Goal: Task Accomplishment & Management: Manage account settings

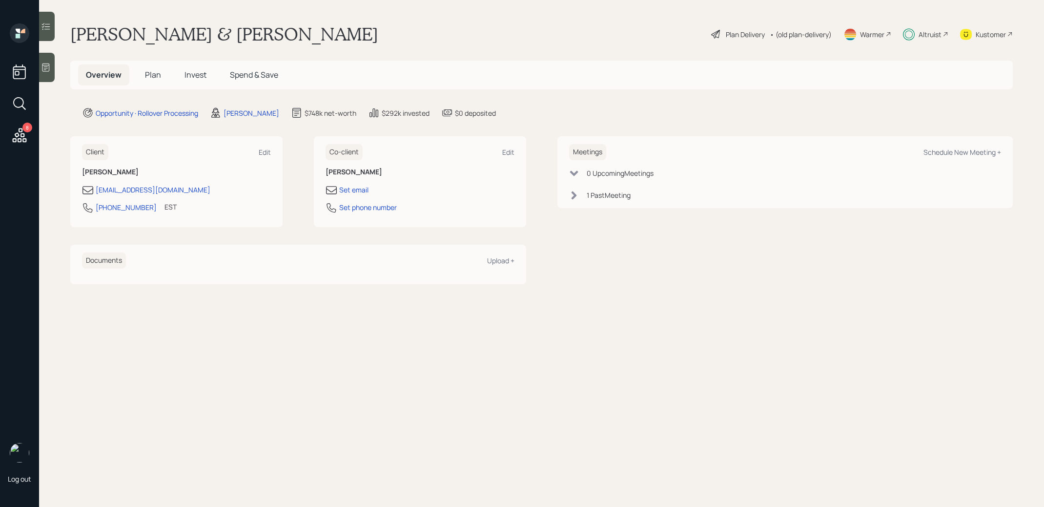
click at [197, 69] on h5 "Invest" at bounding box center [196, 74] width 38 height 21
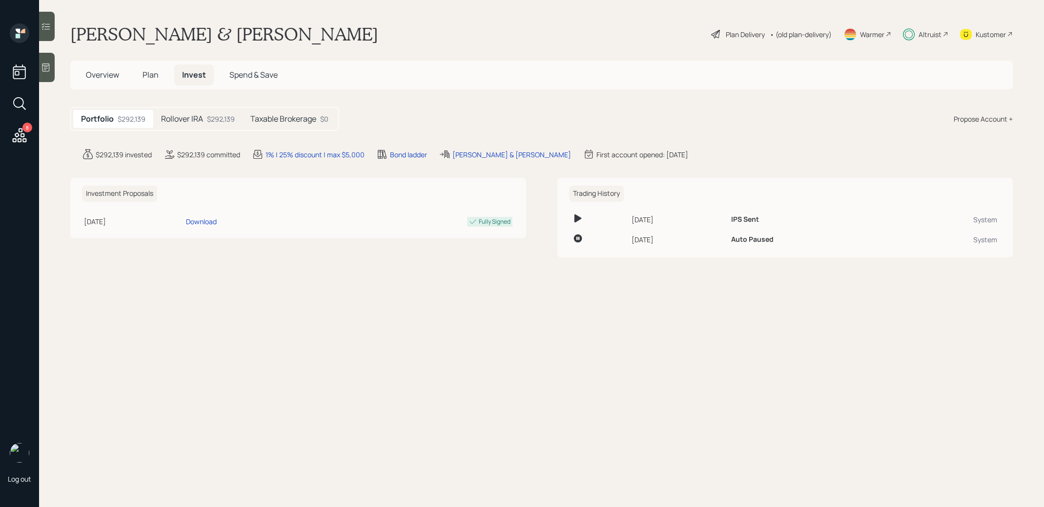
click at [189, 118] on h5 "Rollover IRA" at bounding box center [182, 118] width 42 height 9
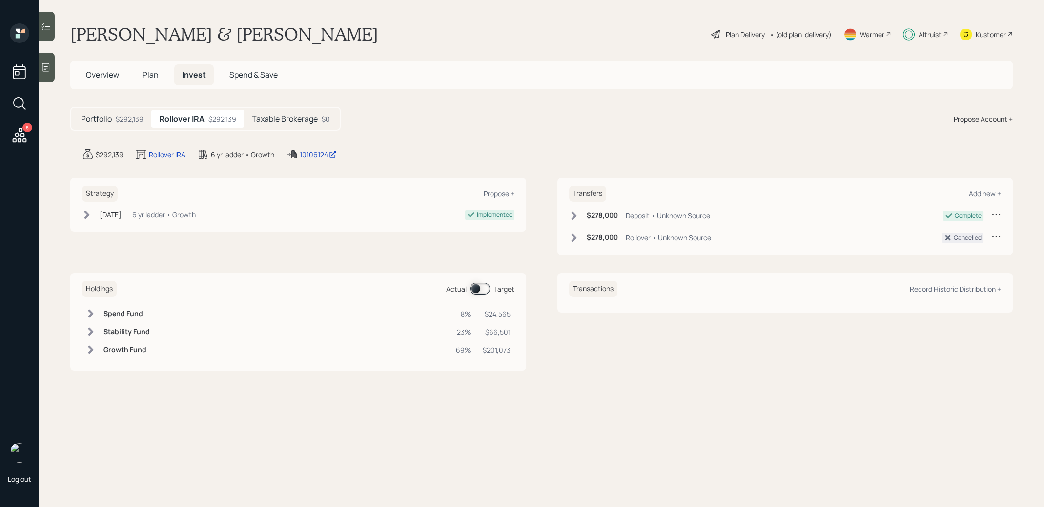
click at [738, 33] on div "Plan Delivery" at bounding box center [745, 34] width 39 height 10
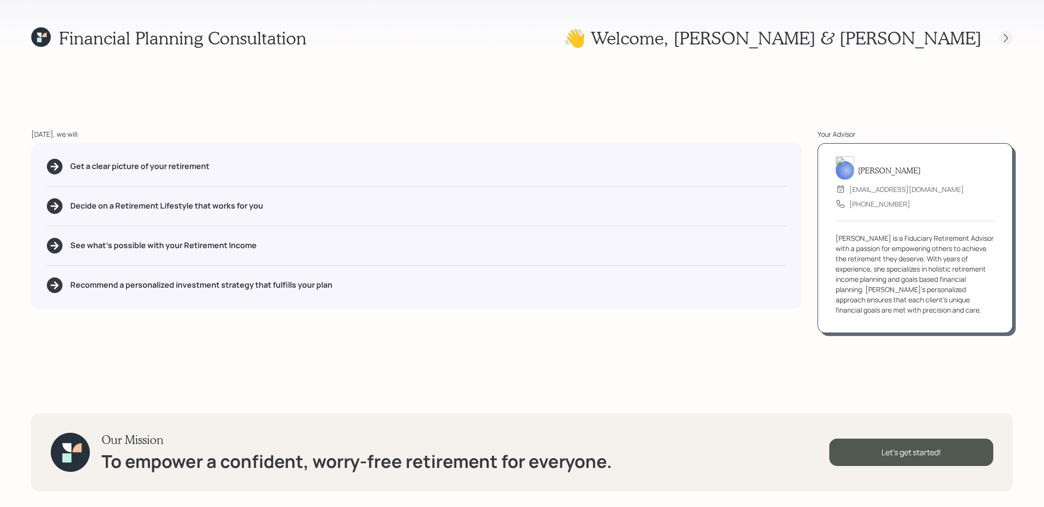
click at [1004, 39] on icon at bounding box center [1006, 38] width 10 height 10
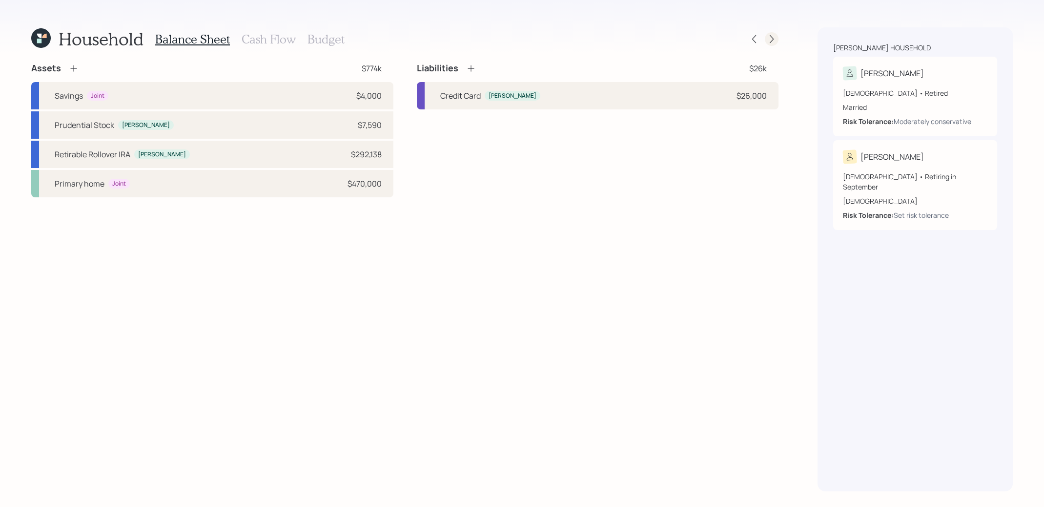
click at [771, 39] on icon at bounding box center [772, 39] width 10 height 10
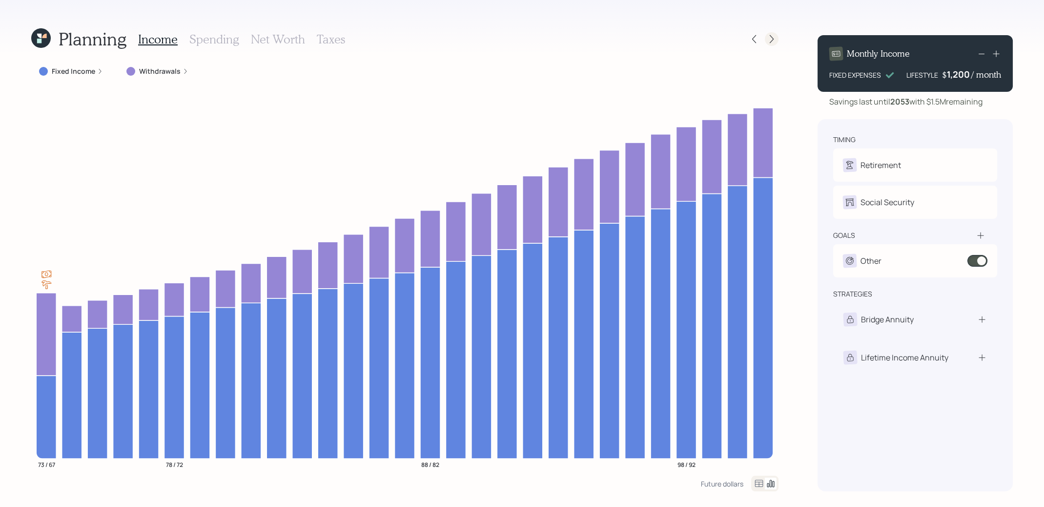
click at [772, 38] on icon at bounding box center [772, 39] width 10 height 10
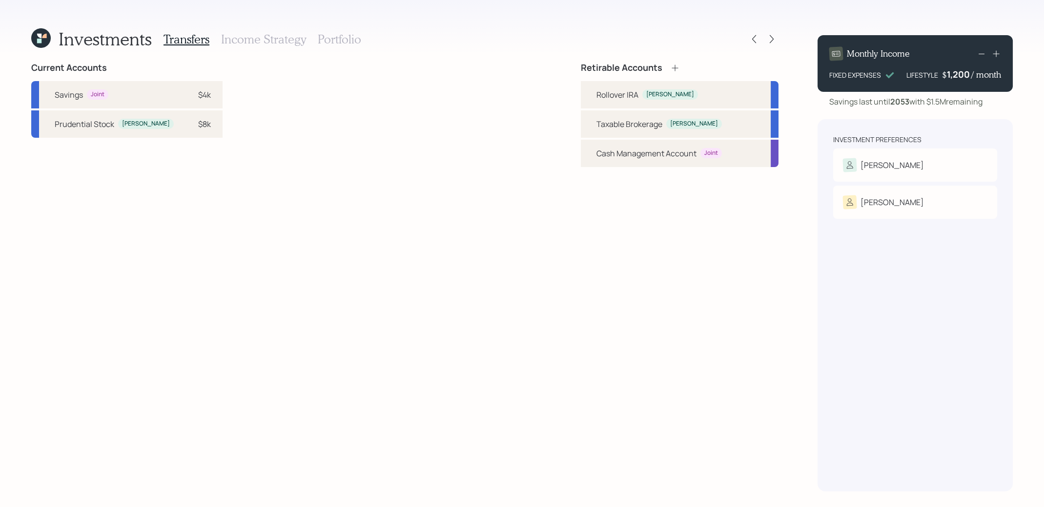
click at [341, 40] on h3 "Portfolio" at bounding box center [339, 39] width 43 height 14
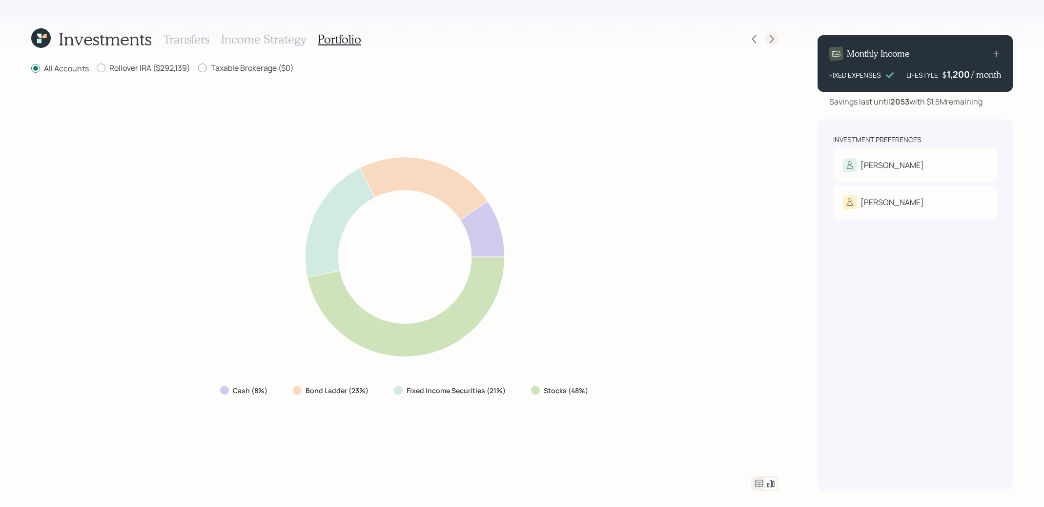
click at [773, 39] on icon at bounding box center [772, 39] width 10 height 10
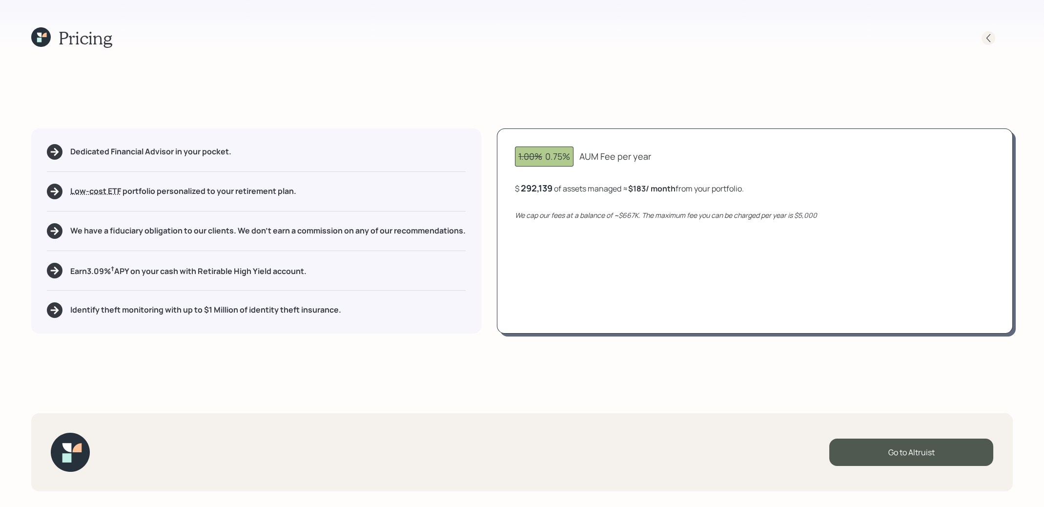
click at [988, 39] on icon at bounding box center [989, 38] width 10 height 10
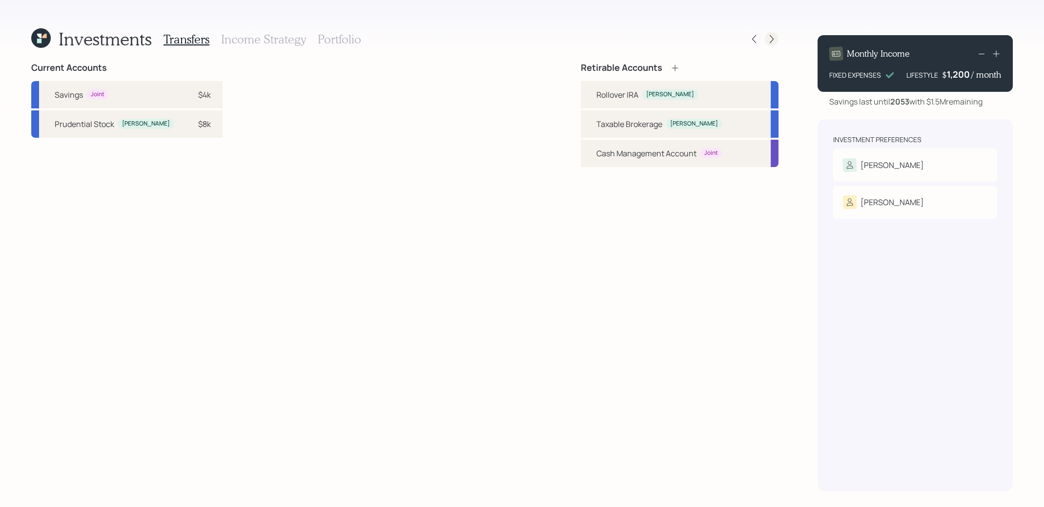
click at [771, 41] on icon at bounding box center [772, 39] width 4 height 8
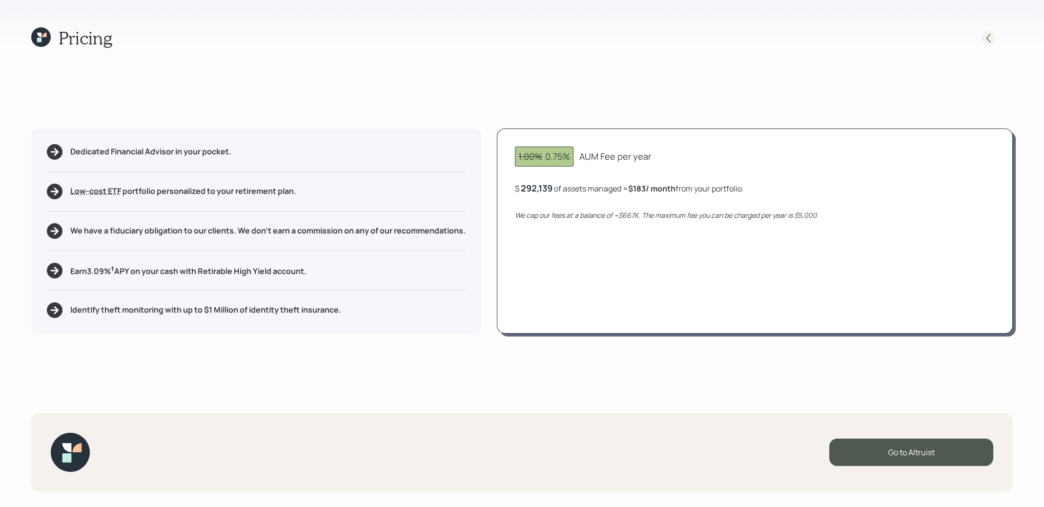
click at [989, 37] on icon at bounding box center [989, 38] width 10 height 10
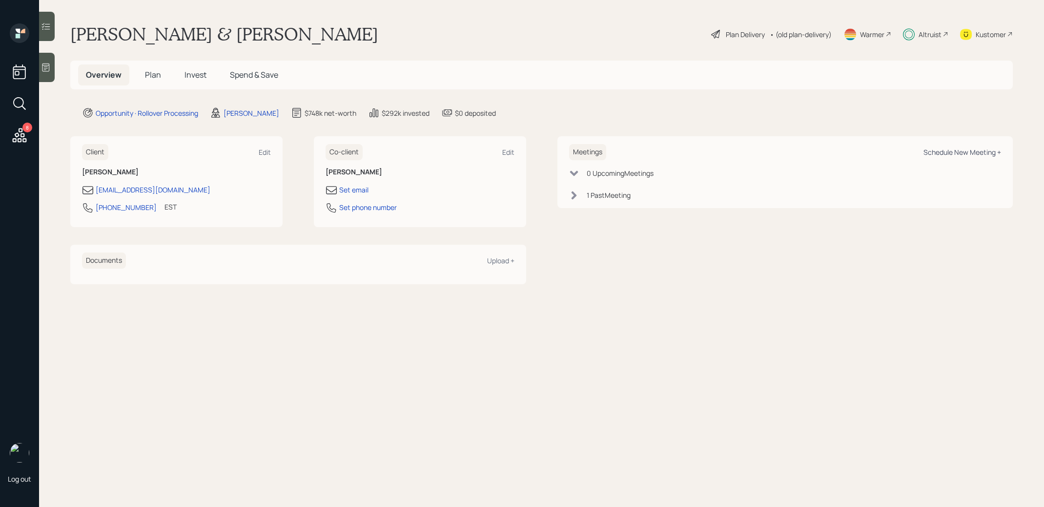
click at [989, 154] on div "Schedule New Meeting +" at bounding box center [962, 151] width 78 height 9
select select "8b79112e-3cfb-44f9-89e7-15267fe946c1"
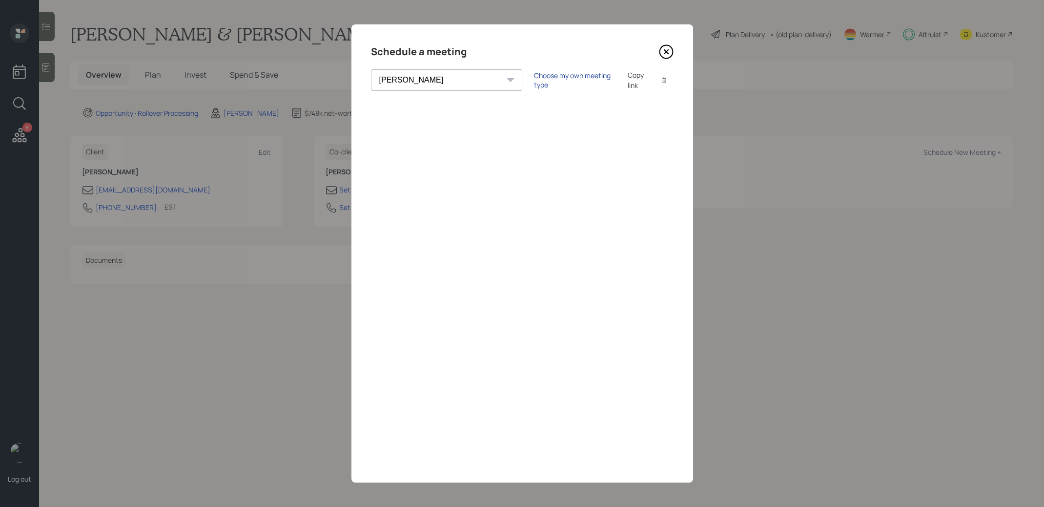
click at [534, 79] on div "Choose my own meeting type" at bounding box center [575, 80] width 82 height 19
click at [665, 45] on icon at bounding box center [665, 51] width 13 height 13
